Goal: Use online tool/utility: Use online tool/utility

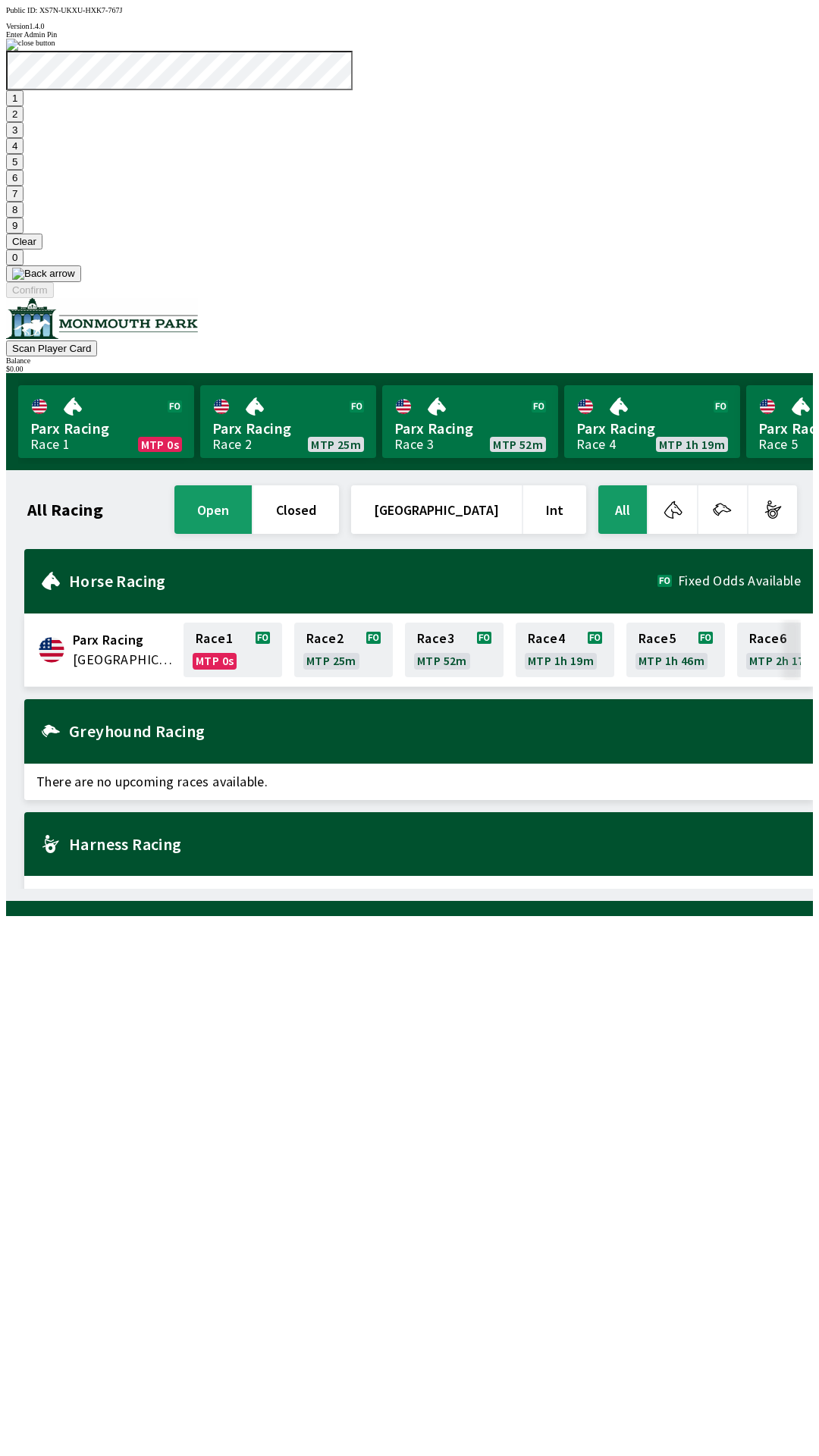
click at [24, 202] on button "7" at bounding box center [14, 193] width 18 height 16
click at [24, 138] on button "3" at bounding box center [14, 130] width 18 height 16
click at [54, 298] on button "Confirm" at bounding box center [29, 289] width 48 height 16
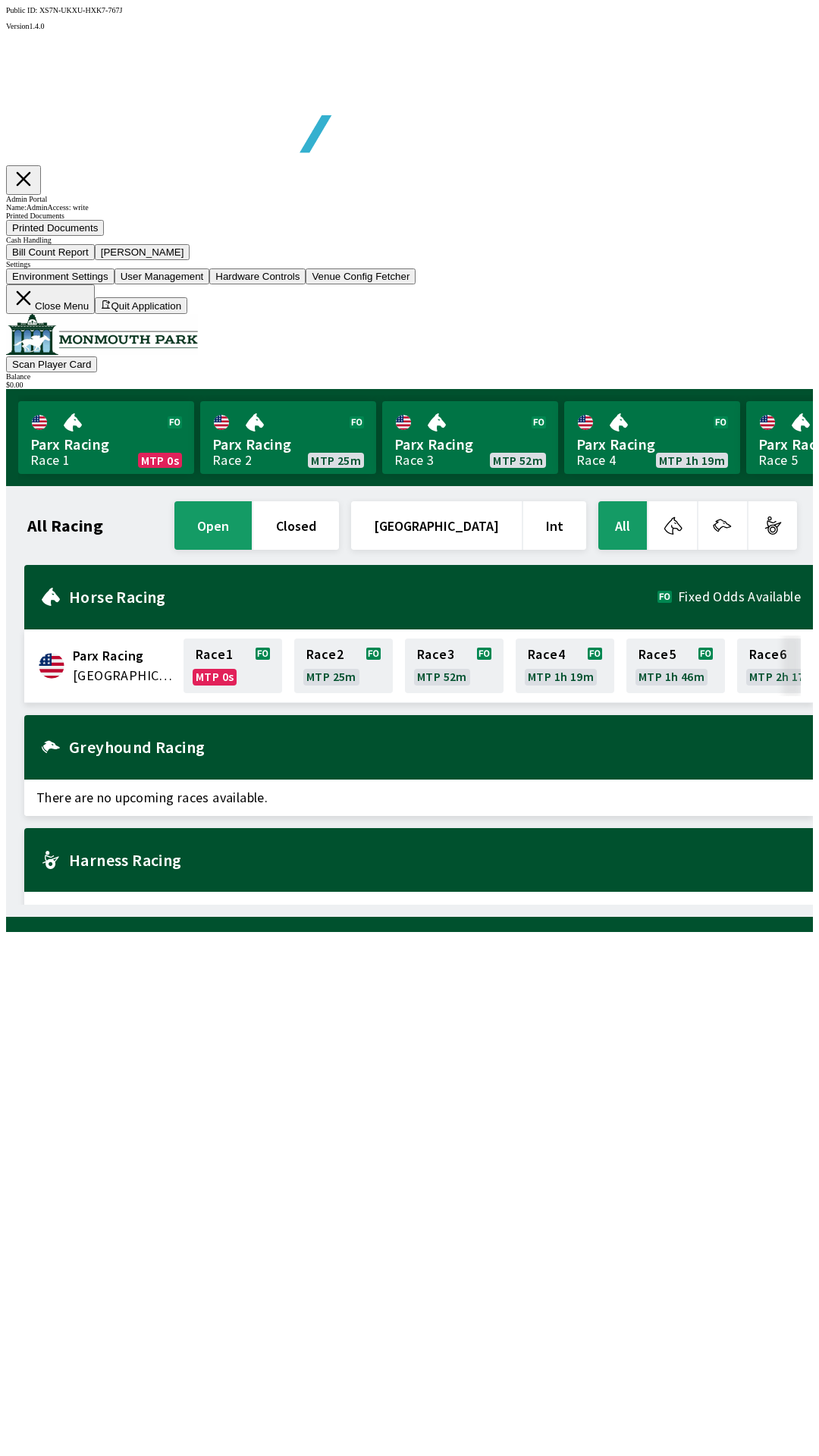
click at [95, 260] on button "Bill Count Report" at bounding box center [50, 252] width 89 height 16
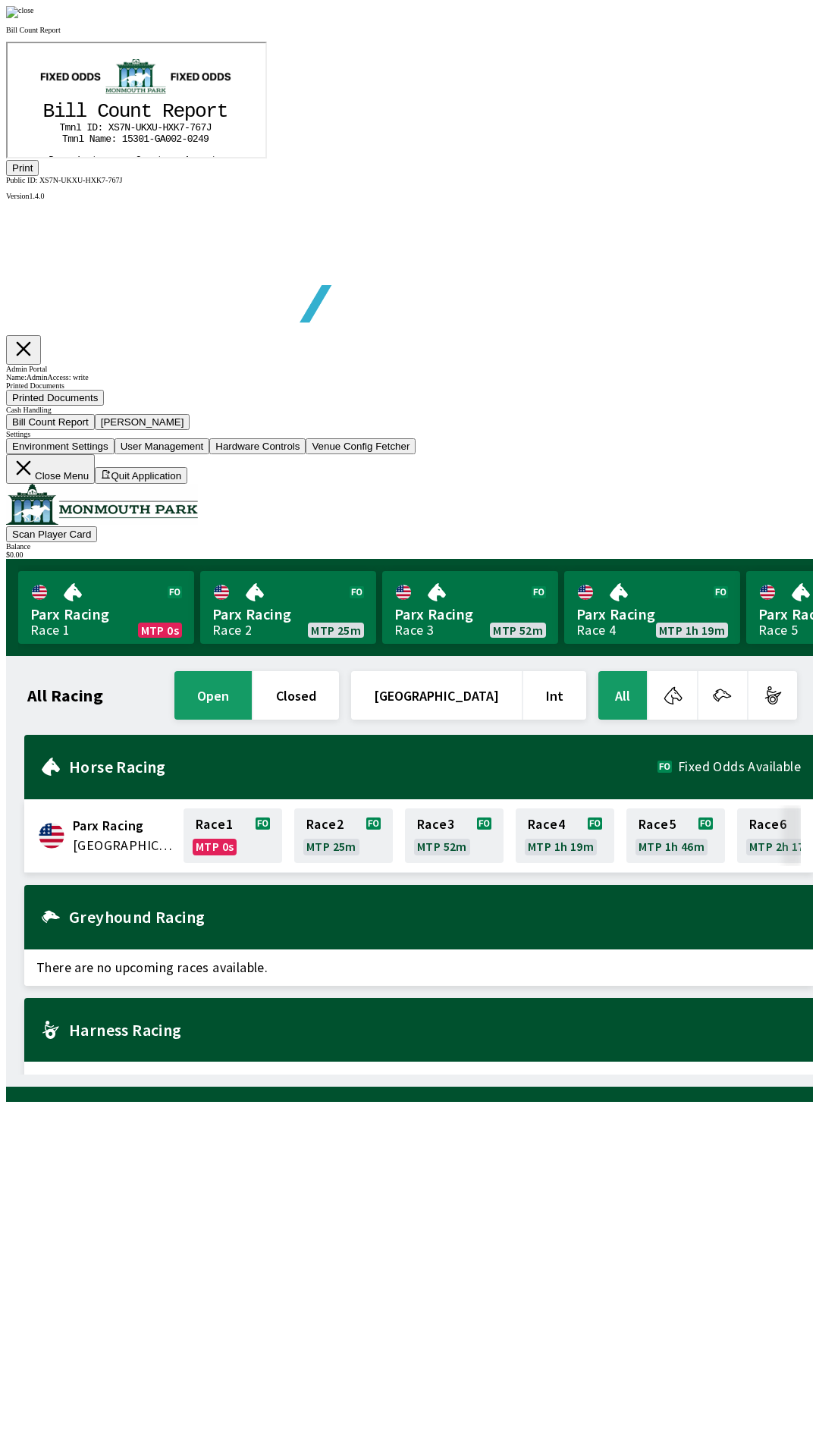
scroll to position [177, 0]
click at [39, 176] on button "Print" at bounding box center [22, 168] width 33 height 16
click at [34, 18] on img at bounding box center [20, 11] width 28 height 12
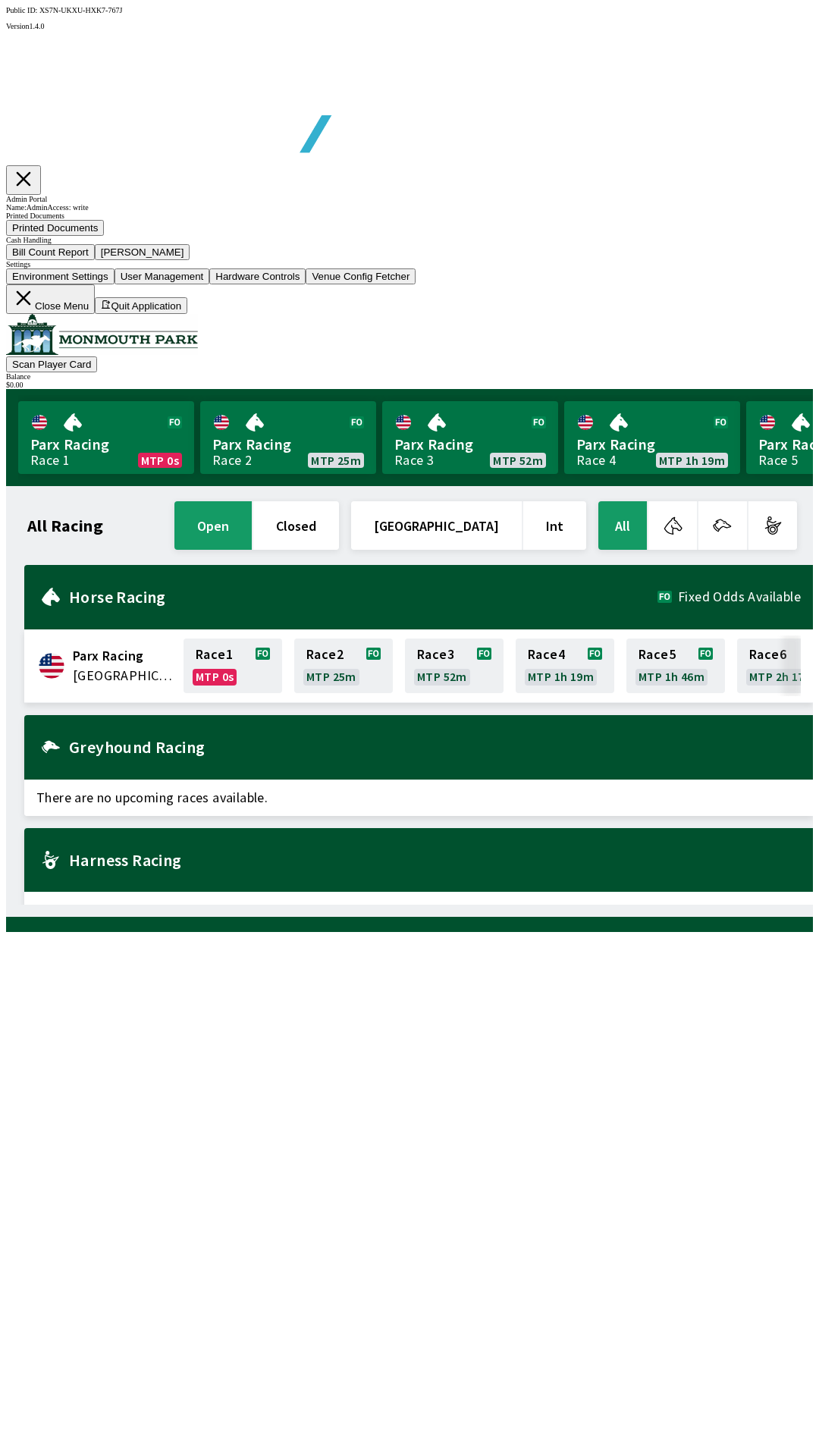
click at [190, 260] on button "[PERSON_NAME]" at bounding box center [142, 252] width 95 height 16
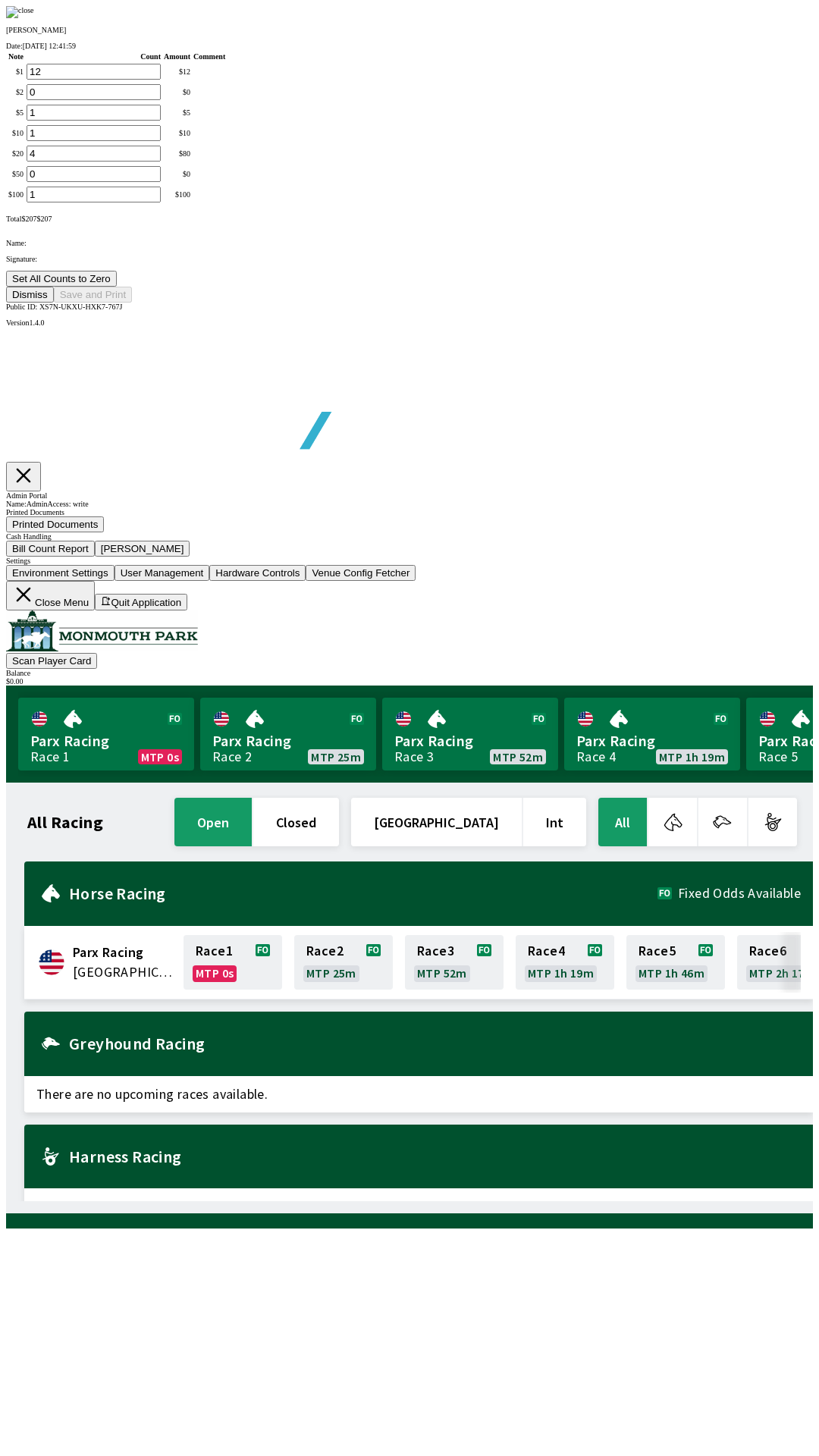
click at [117, 286] on button "Set All Counts to Zero" at bounding box center [60, 278] width 110 height 16
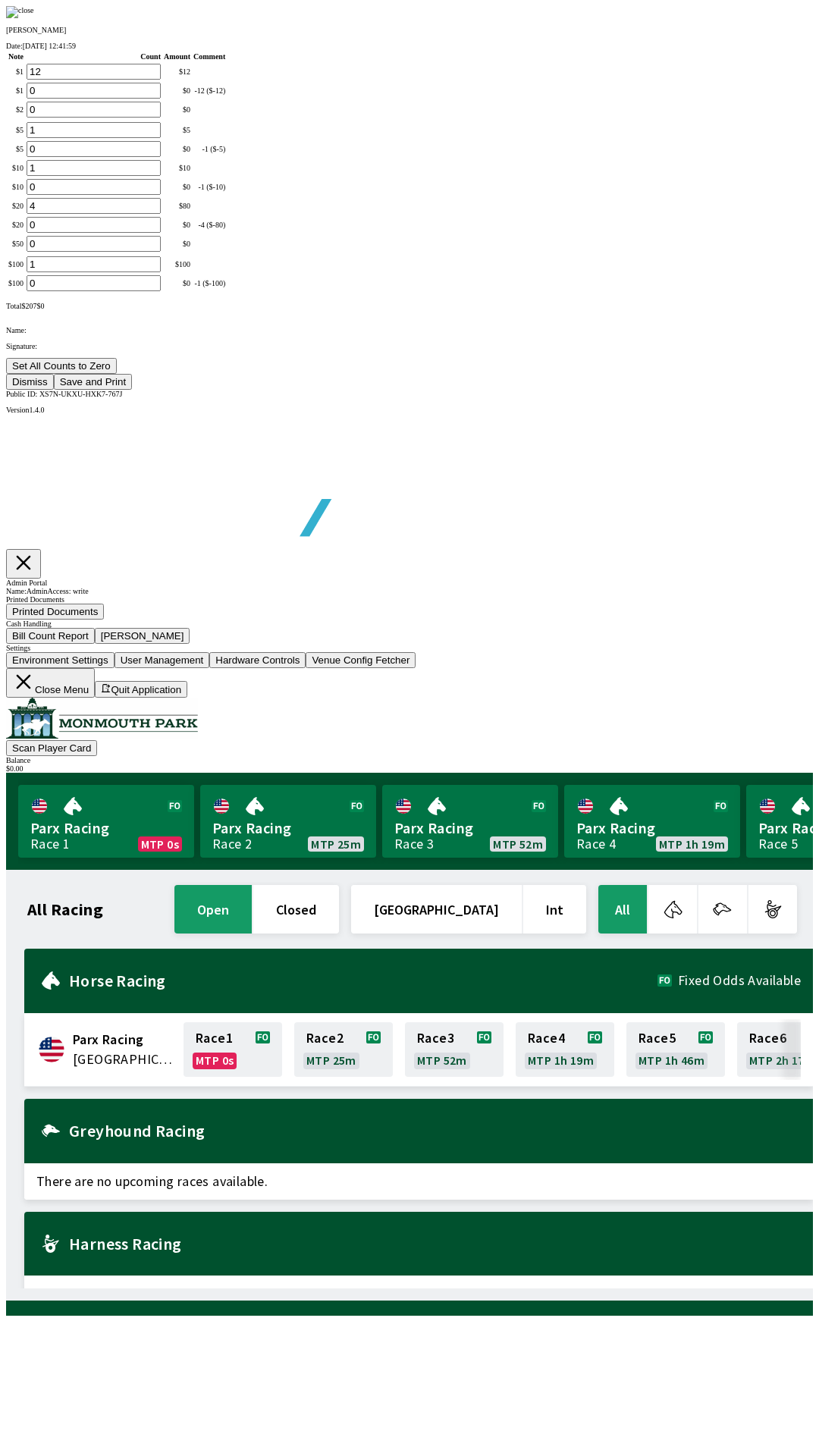
click at [132, 390] on button "Save and Print" at bounding box center [92, 382] width 78 height 16
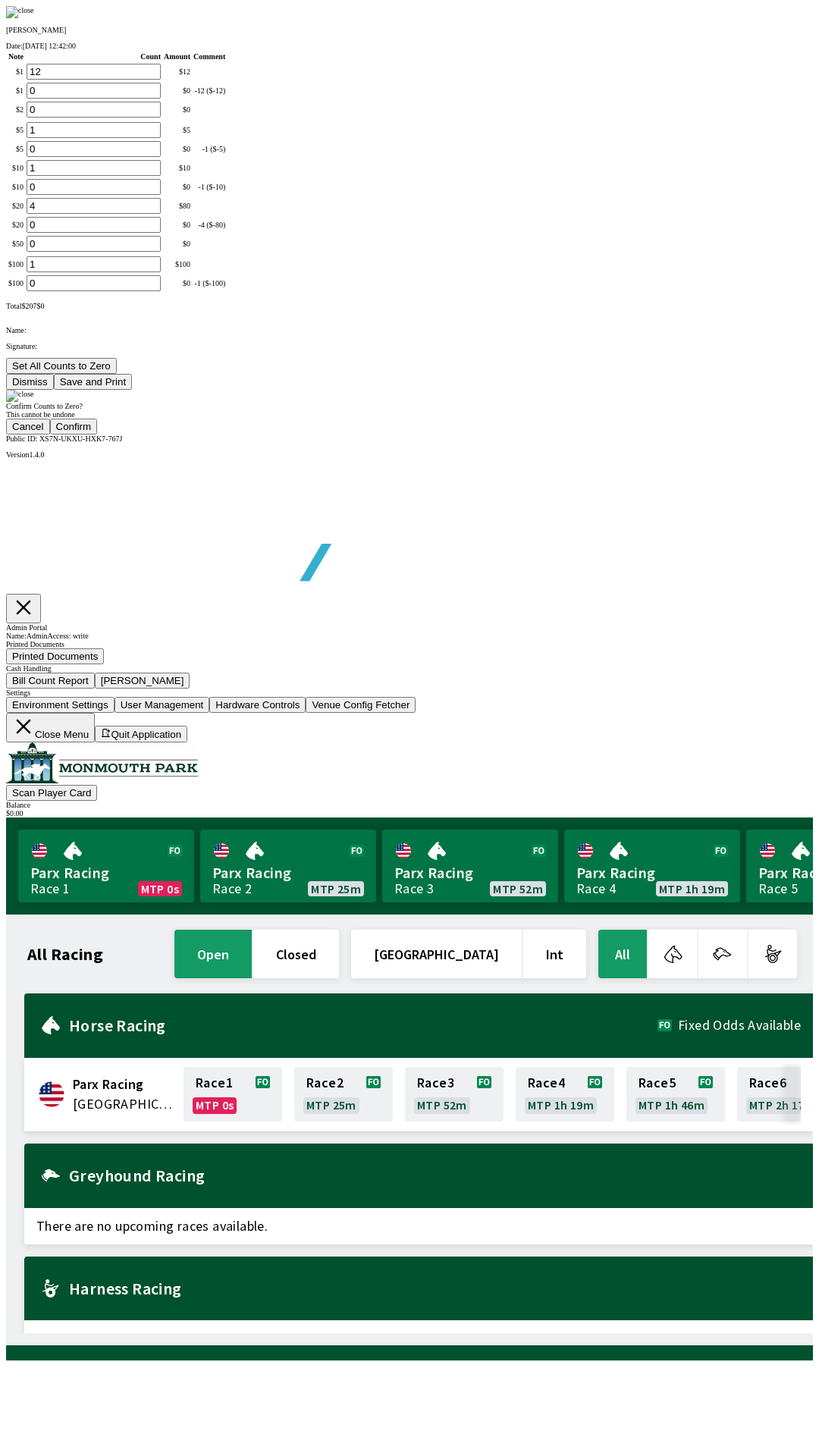
click at [98, 434] on button "Confirm" at bounding box center [74, 426] width 48 height 16
click at [726, 402] on div at bounding box center [409, 396] width 807 height 12
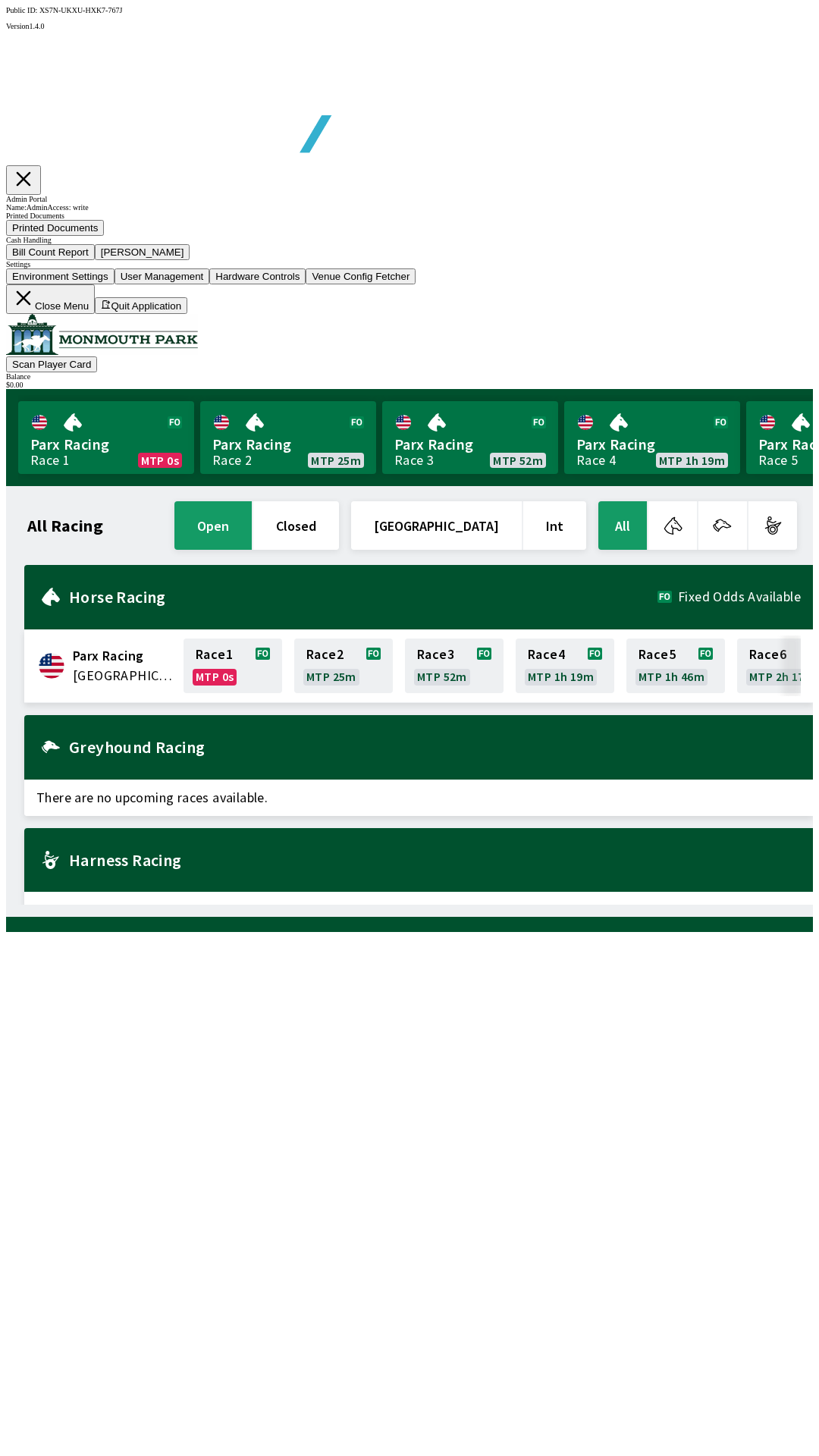
click at [95, 314] on button "Close Menu" at bounding box center [50, 299] width 89 height 29
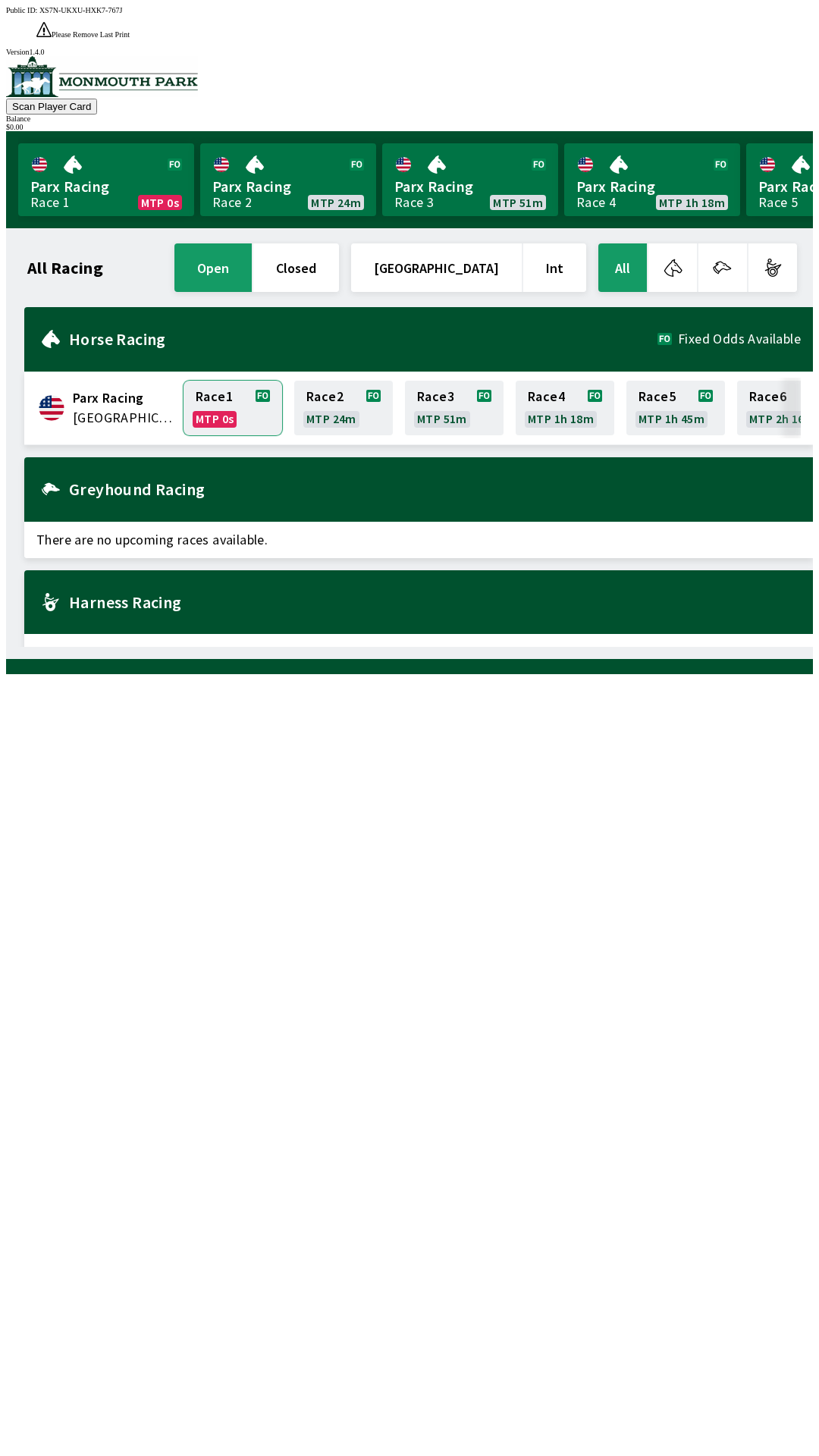
click at [208, 388] on link "Race 1 MTP 0s" at bounding box center [233, 408] width 99 height 55
